Goal: Task Accomplishment & Management: Use online tool/utility

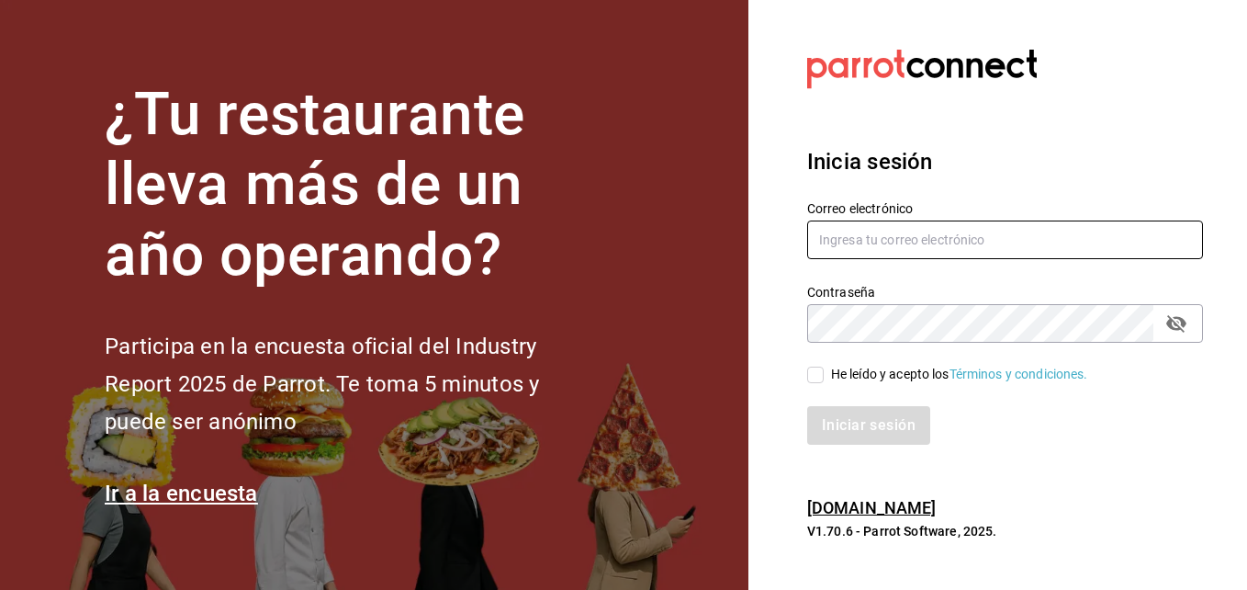
type input "[EMAIL_ADDRESS][DOMAIN_NAME]"
click at [815, 374] on input "He leído y acepto los Términos y condiciones." at bounding box center [815, 375] width 17 height 17
checkbox input "true"
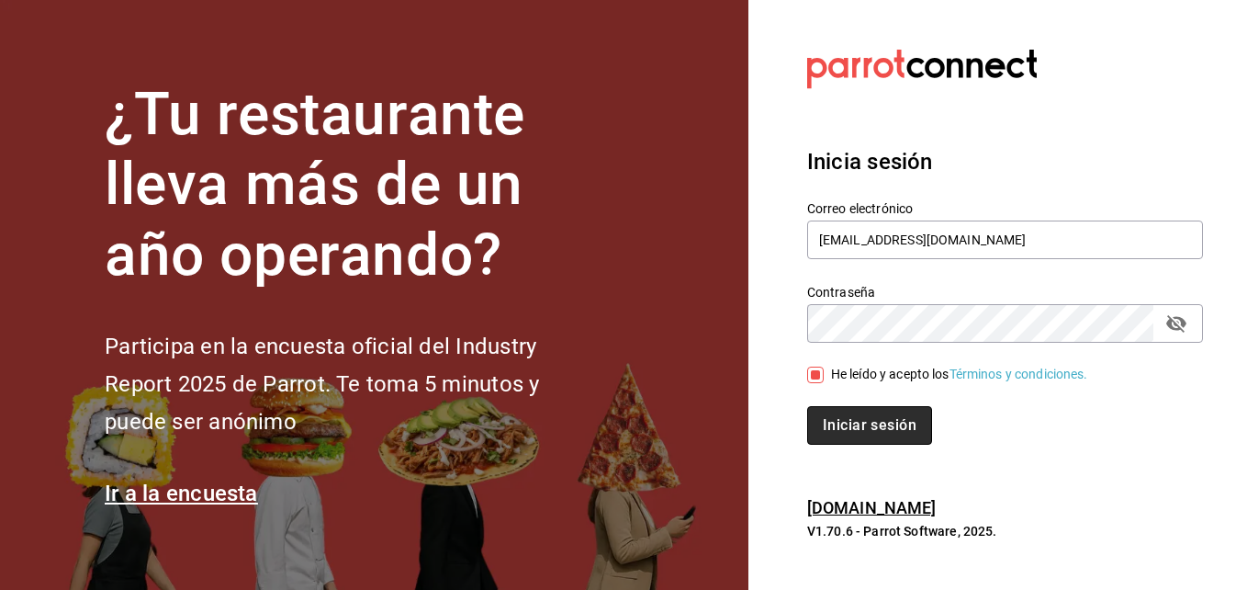
click at [863, 424] on button "Iniciar sesión" at bounding box center [869, 425] width 125 height 39
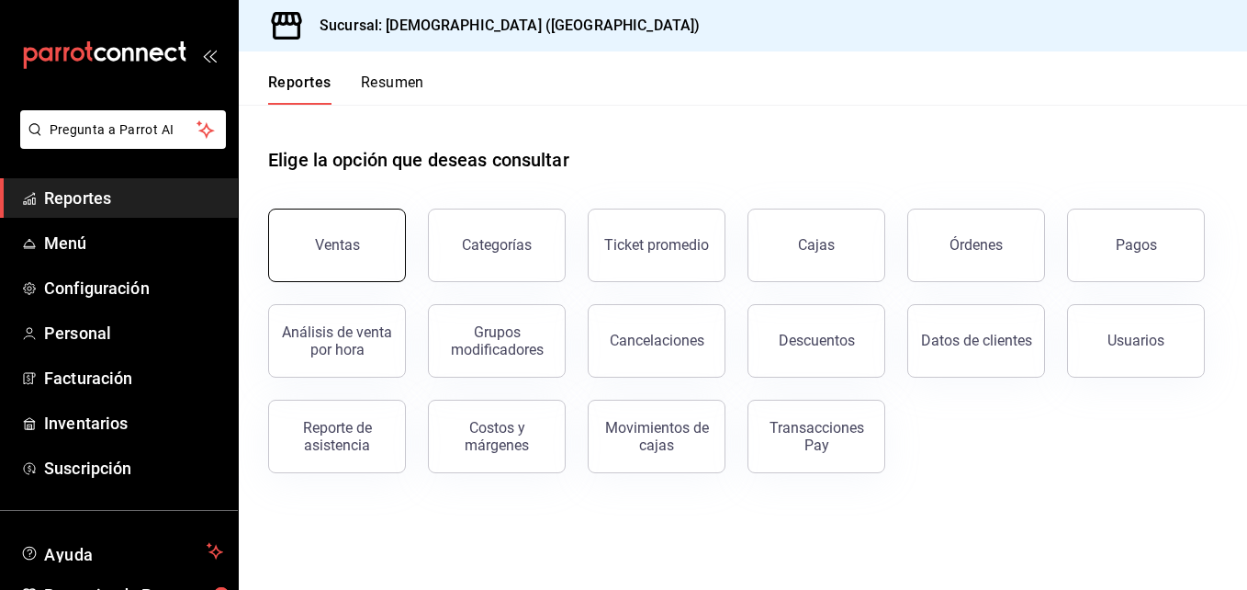
click at [338, 239] on div "Ventas" at bounding box center [337, 244] width 45 height 17
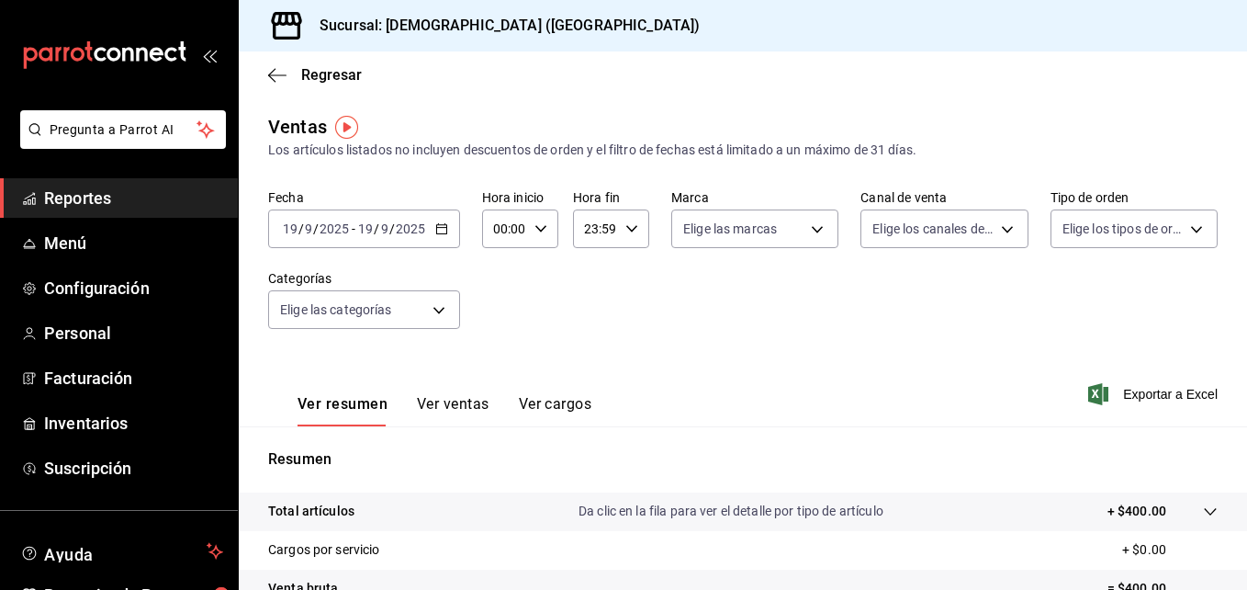
click at [441, 224] on icon "button" at bounding box center [441, 228] width 13 height 13
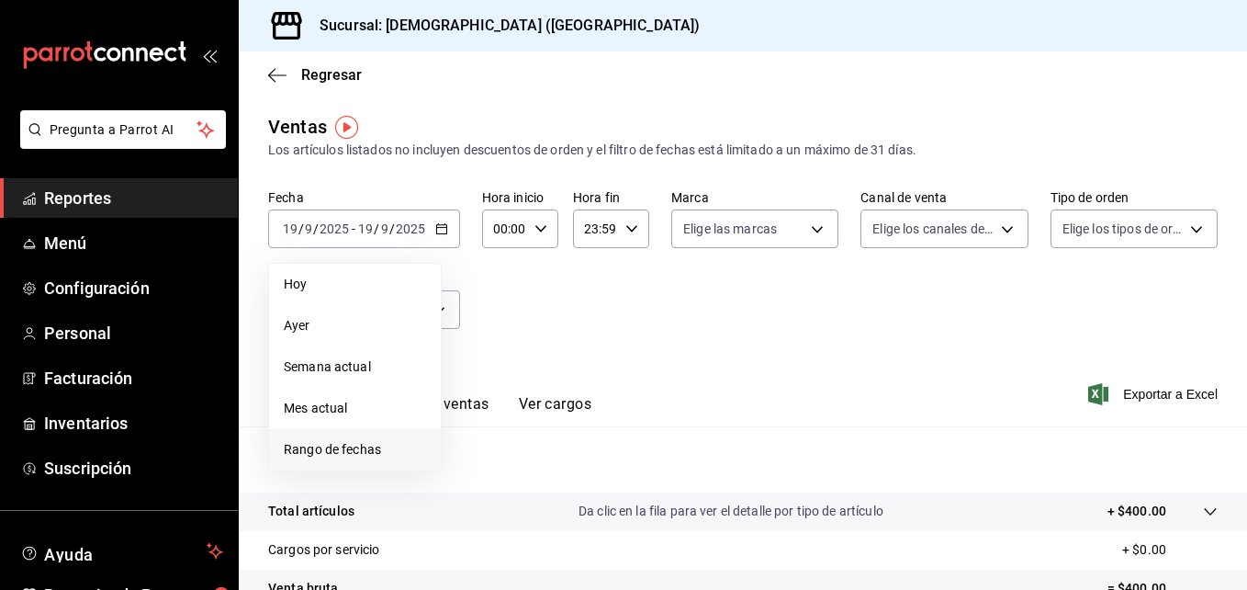
click at [378, 451] on span "Rango de fechas" at bounding box center [355, 449] width 142 height 19
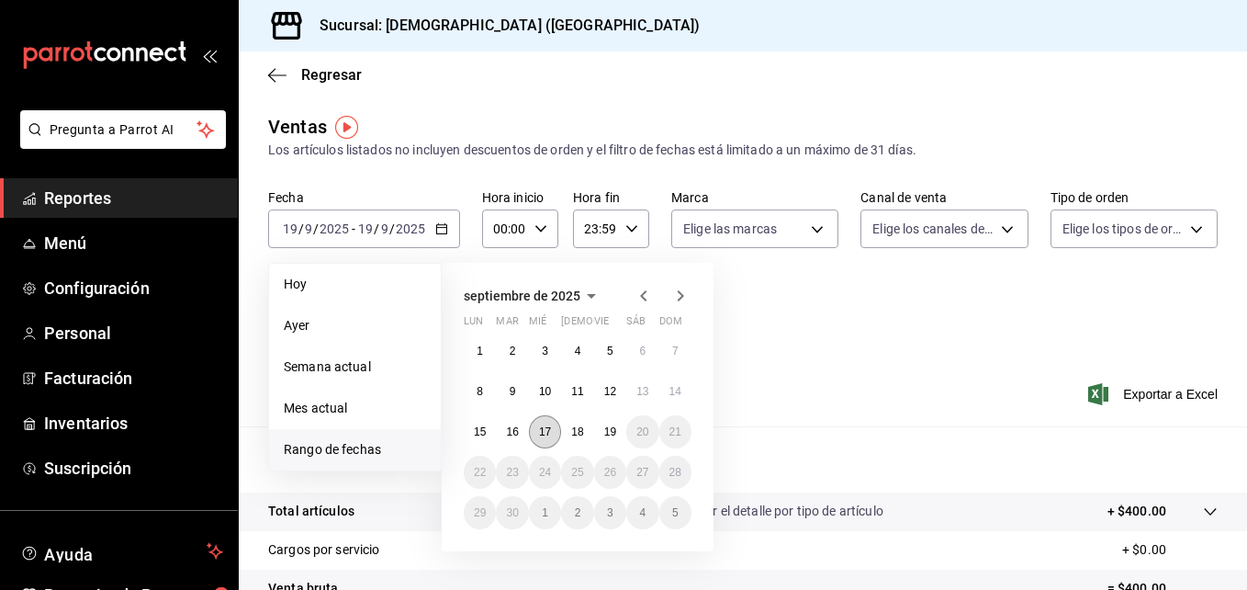
click at [541, 431] on abbr "17" at bounding box center [545, 431] width 12 height 13
click at [540, 431] on abbr "17" at bounding box center [545, 431] width 12 height 13
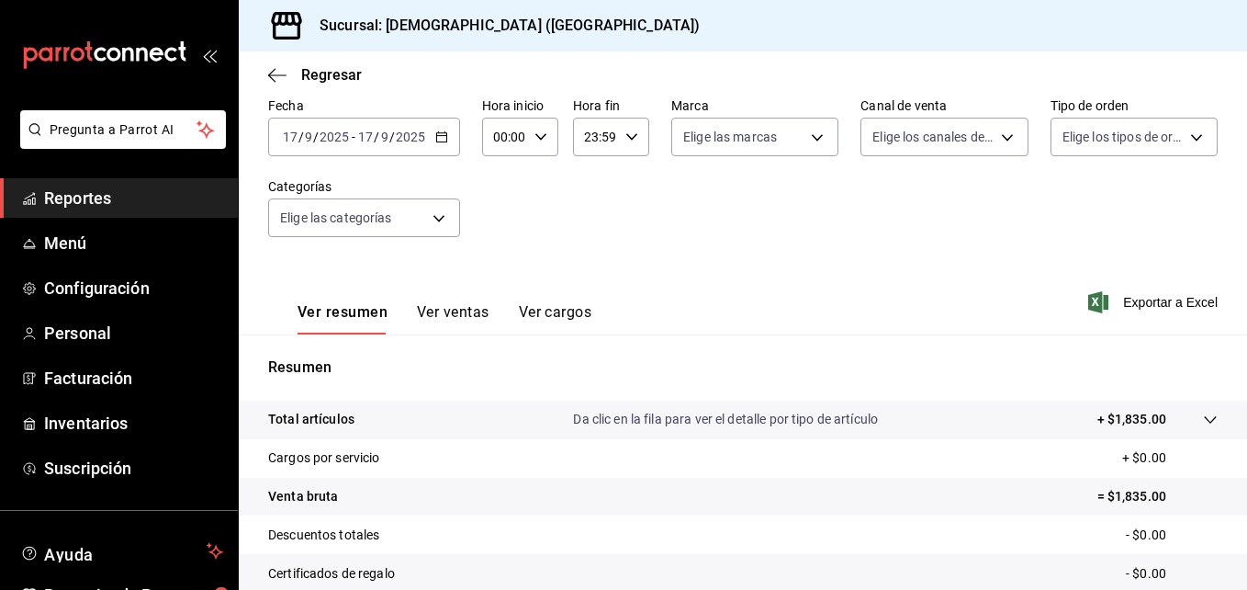
scroll to position [184, 0]
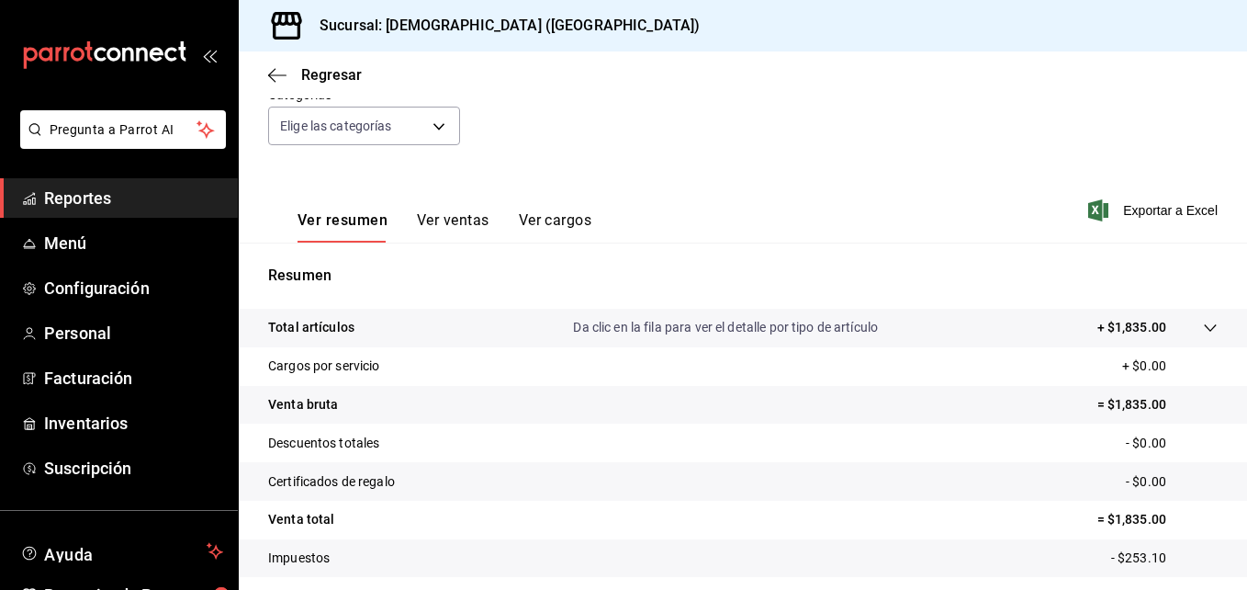
click at [1203, 329] on icon at bounding box center [1210, 328] width 15 height 15
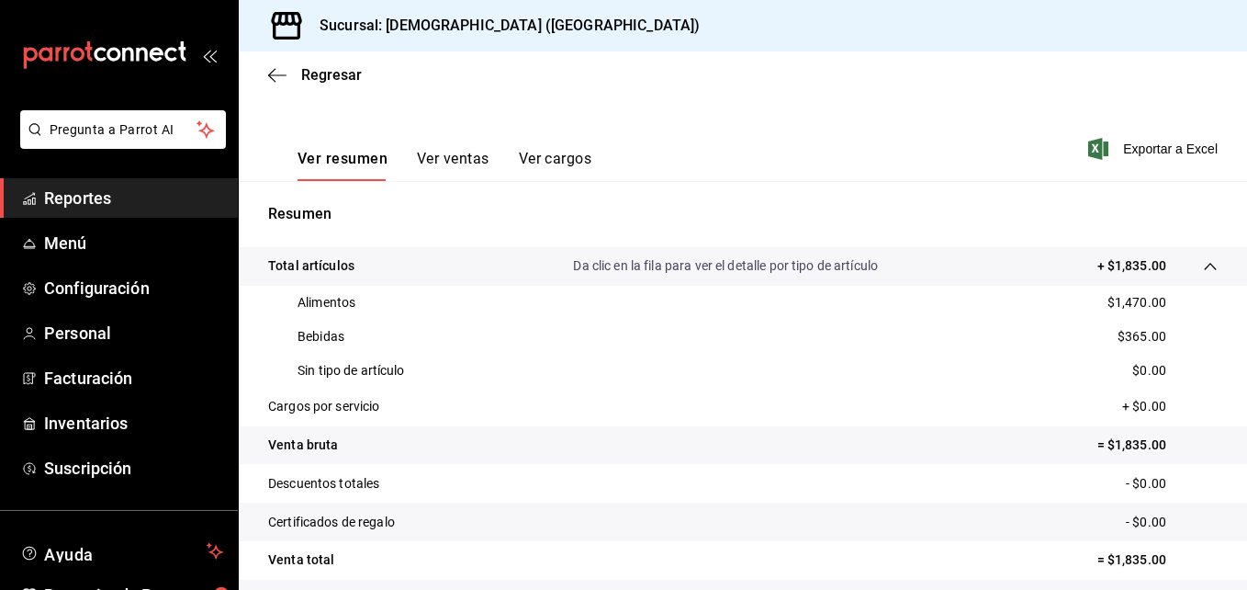
scroll to position [276, 0]
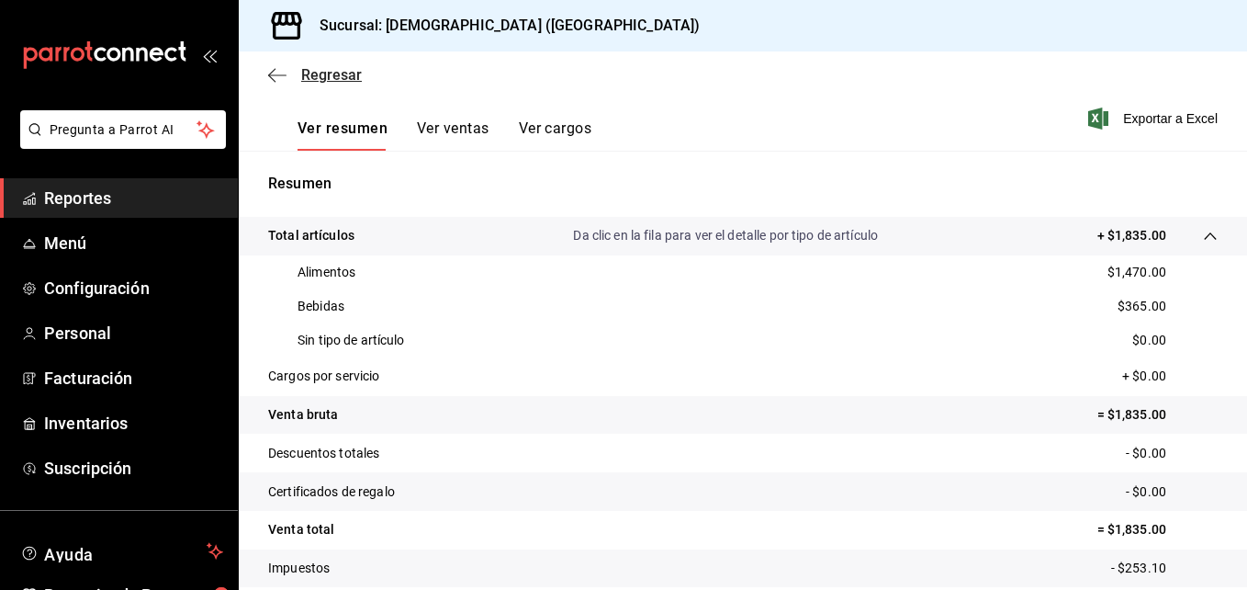
click at [279, 76] on icon "button" at bounding box center [277, 75] width 18 height 17
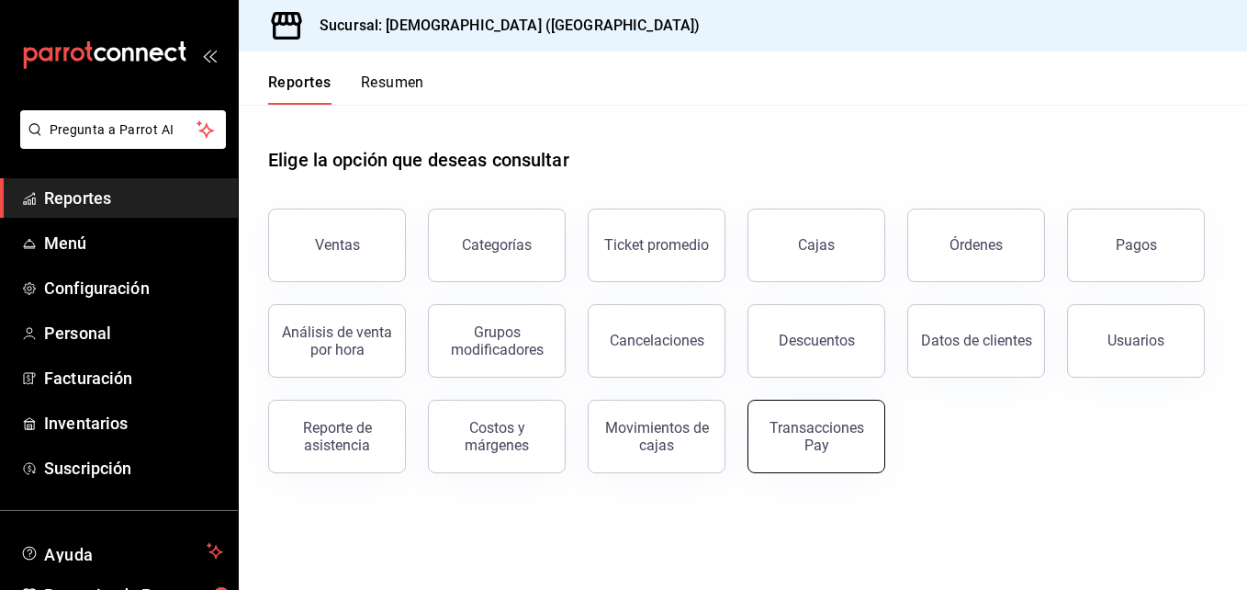
click at [796, 425] on div "Transacciones Pay" at bounding box center [817, 436] width 114 height 35
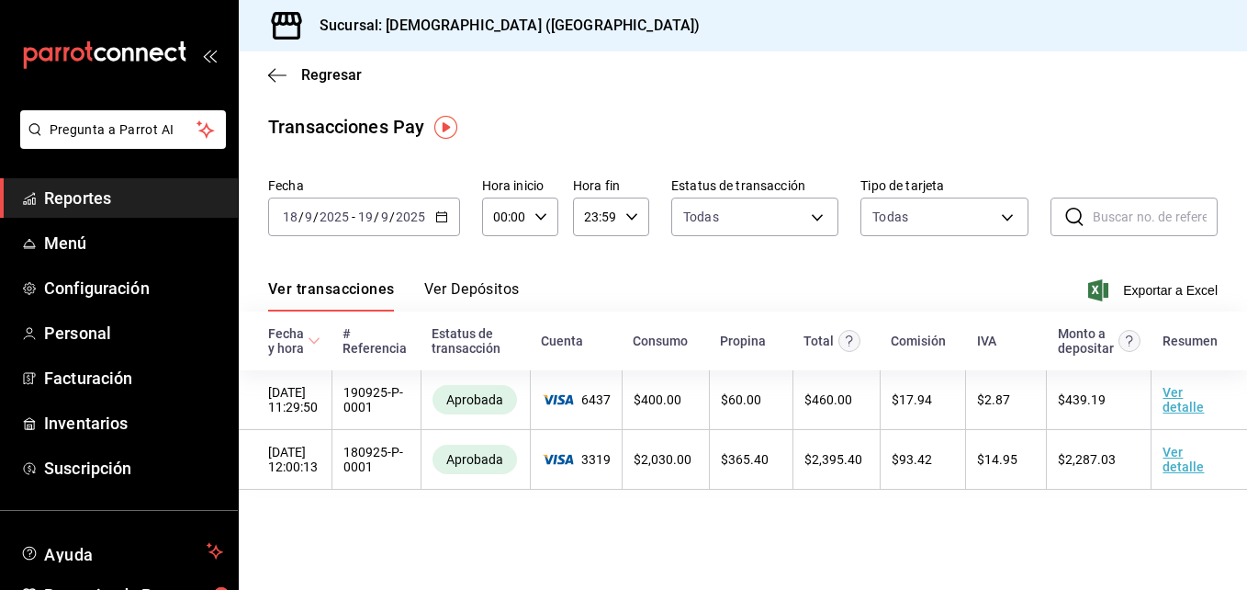
click at [437, 213] on \(Stroke\) "button" at bounding box center [441, 217] width 11 height 10
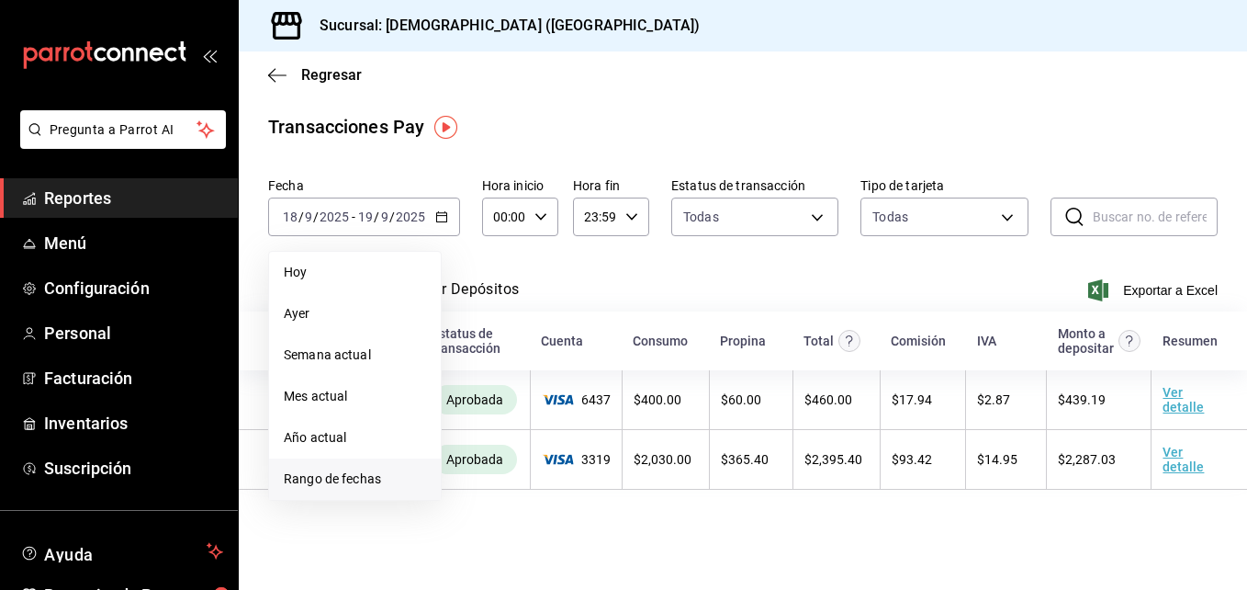
click at [383, 464] on li "Rango de fechas" at bounding box center [355, 478] width 172 height 41
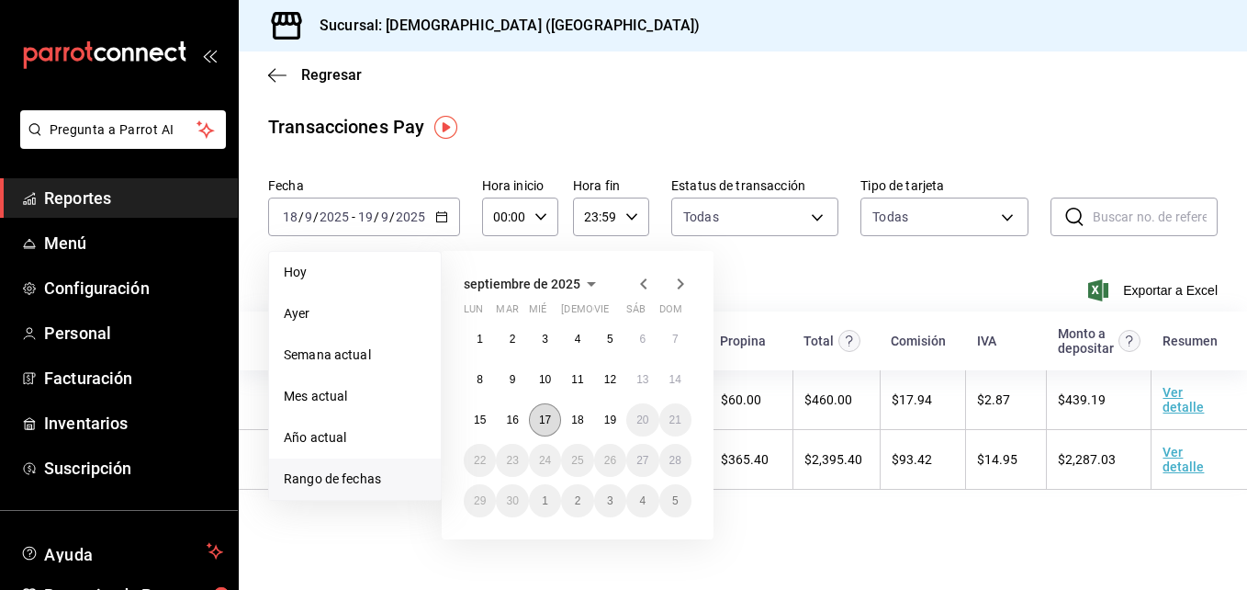
click at [543, 418] on abbr "17" at bounding box center [545, 419] width 12 height 13
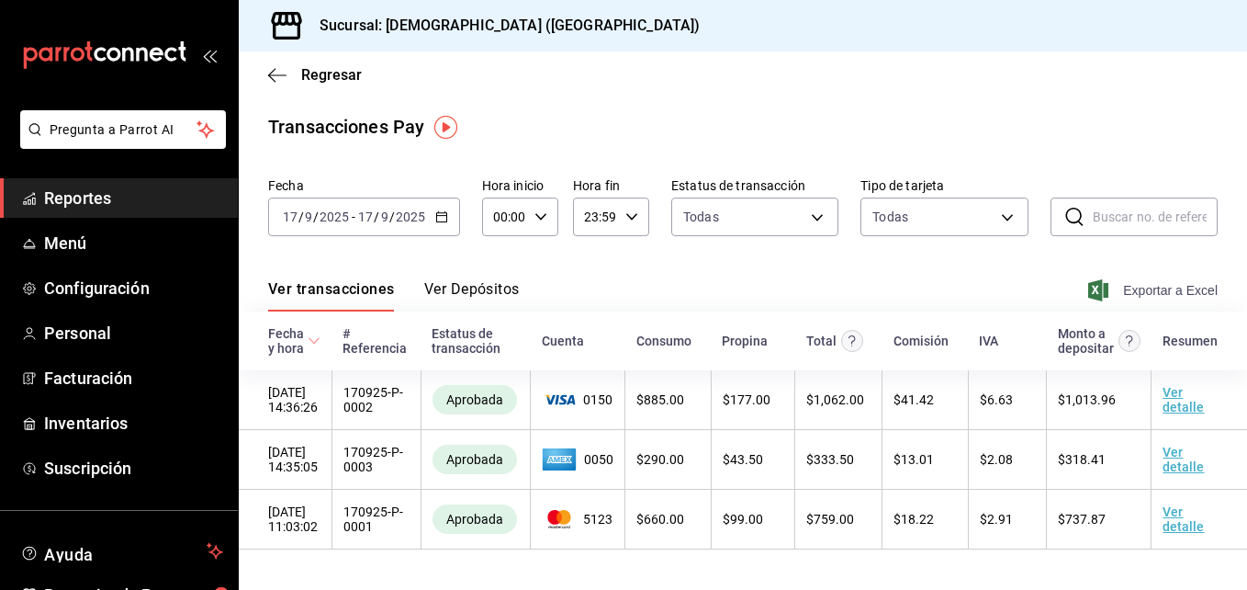
click at [1136, 286] on span "Exportar a Excel" at bounding box center [1155, 290] width 126 height 22
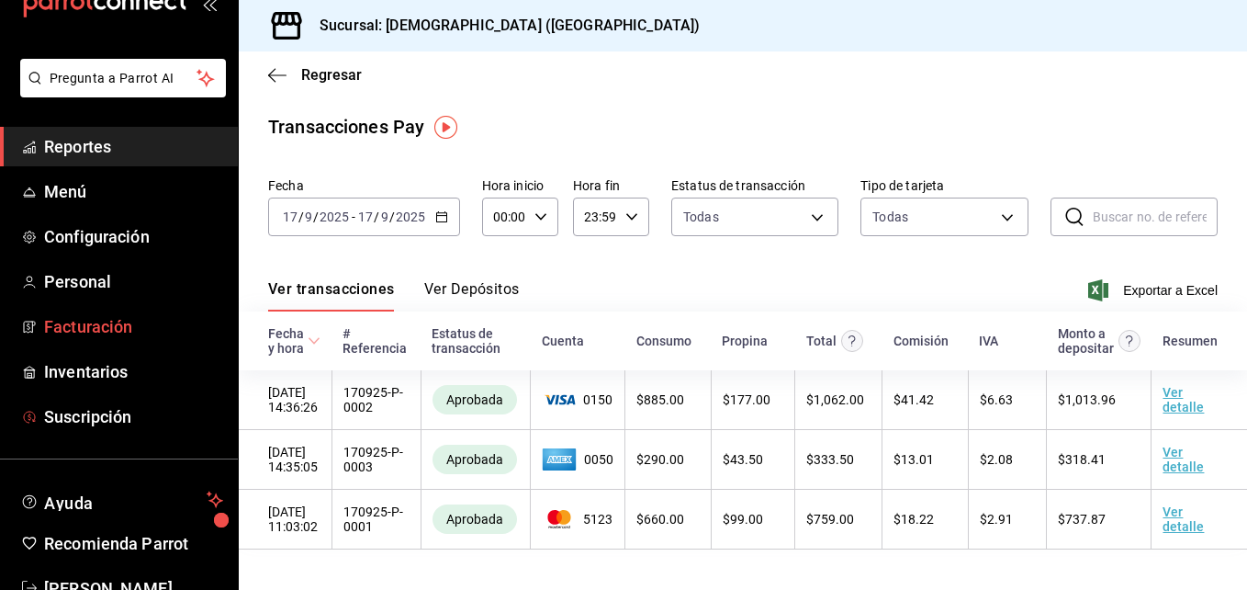
scroll to position [104, 0]
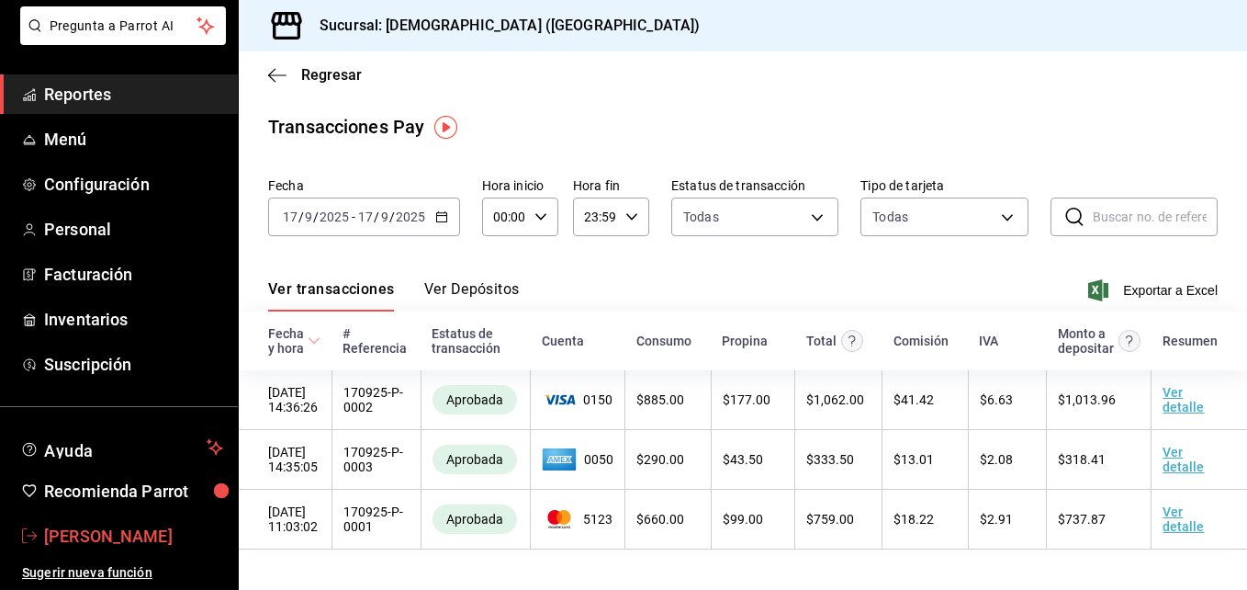
click at [66, 530] on span "[PERSON_NAME]" at bounding box center [133, 536] width 179 height 25
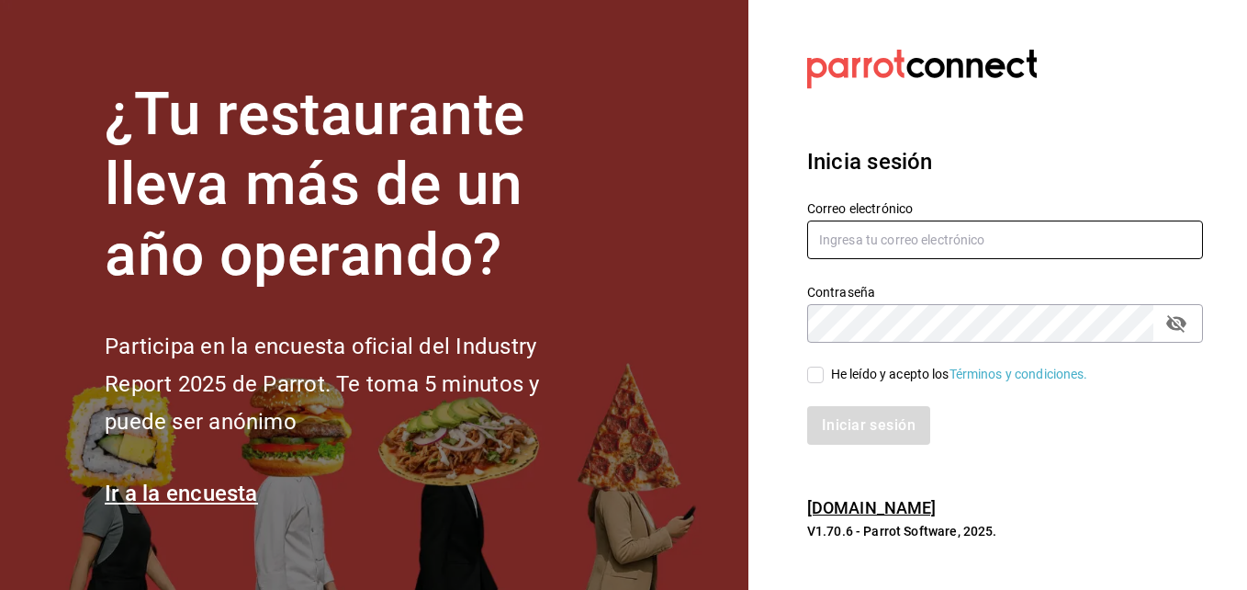
type input "[EMAIL_ADDRESS][DOMAIN_NAME]"
